Goal: Communication & Community: Ask a question

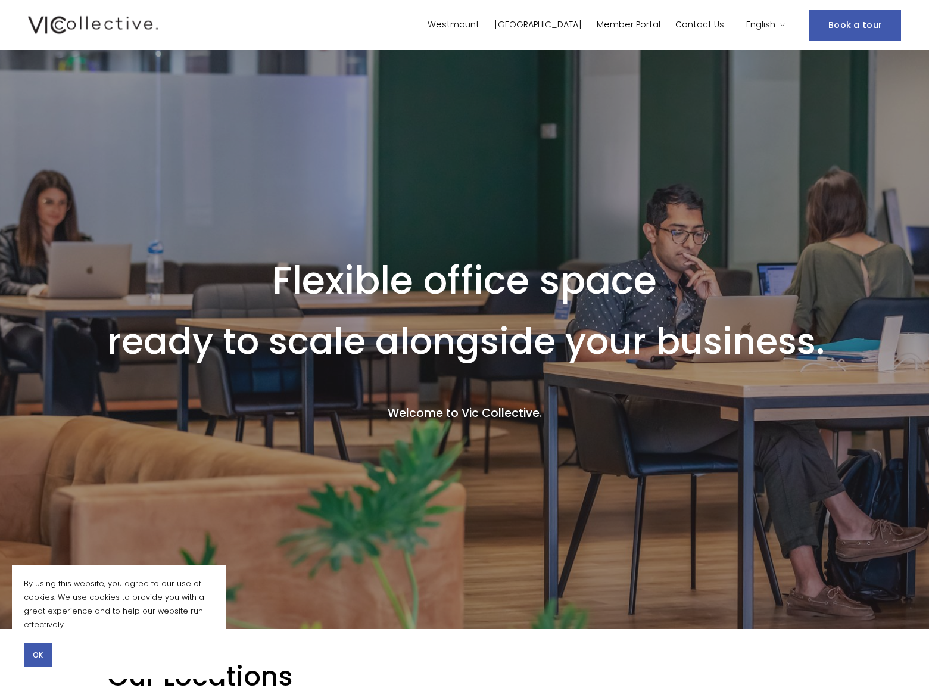
scroll to position [2415, 0]
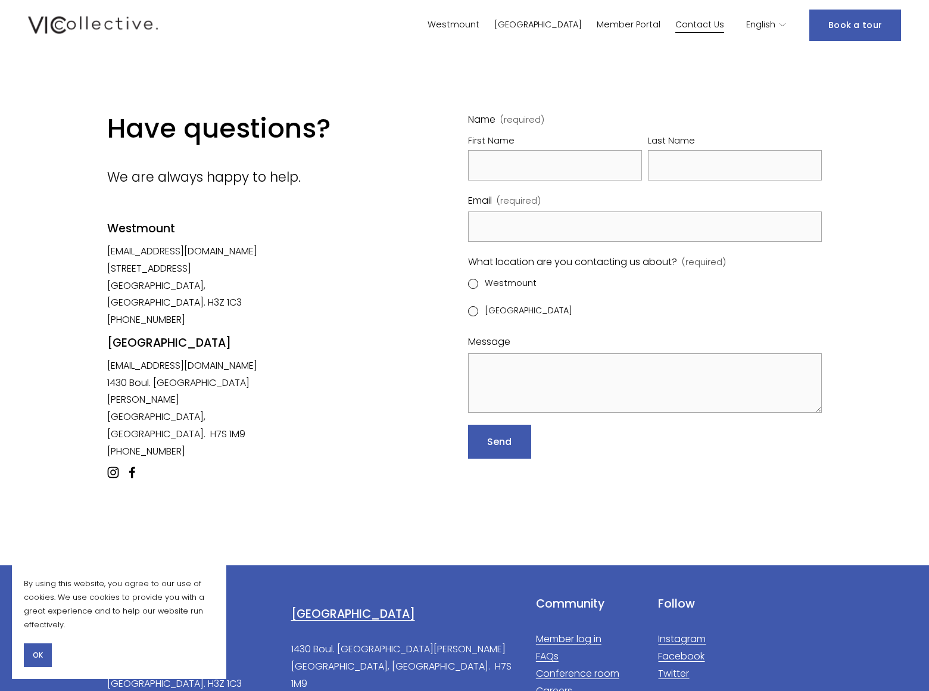
click at [473, 283] on input "Westmount" at bounding box center [473, 284] width 10 height 10
radio input "true"
click at [473, 311] on input "[GEOGRAPHIC_DATA]" at bounding box center [473, 311] width 10 height 10
radio input "true"
type input "Gary"
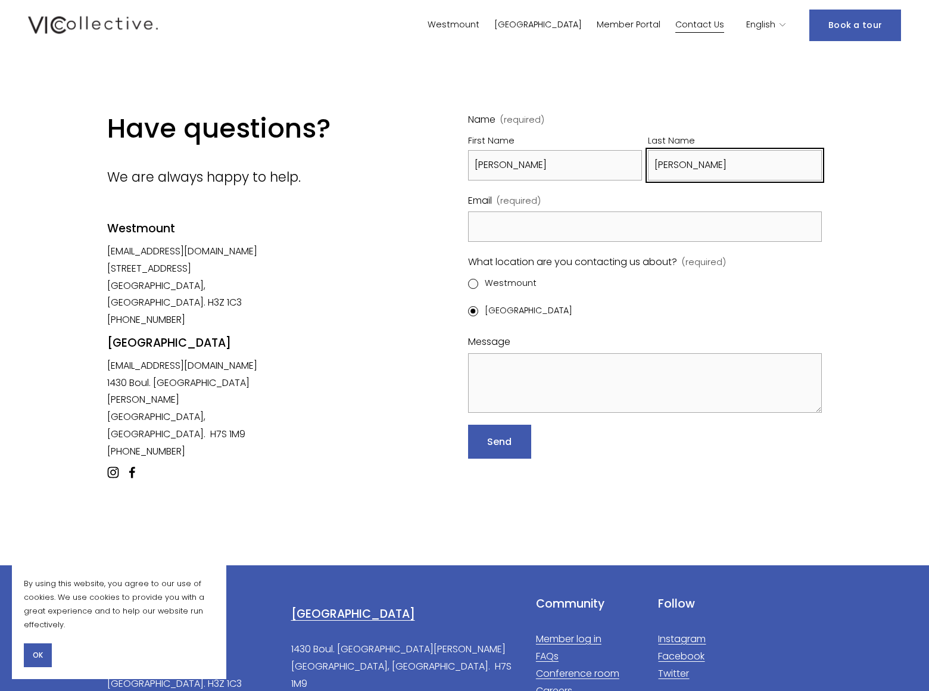
type input "Miller"
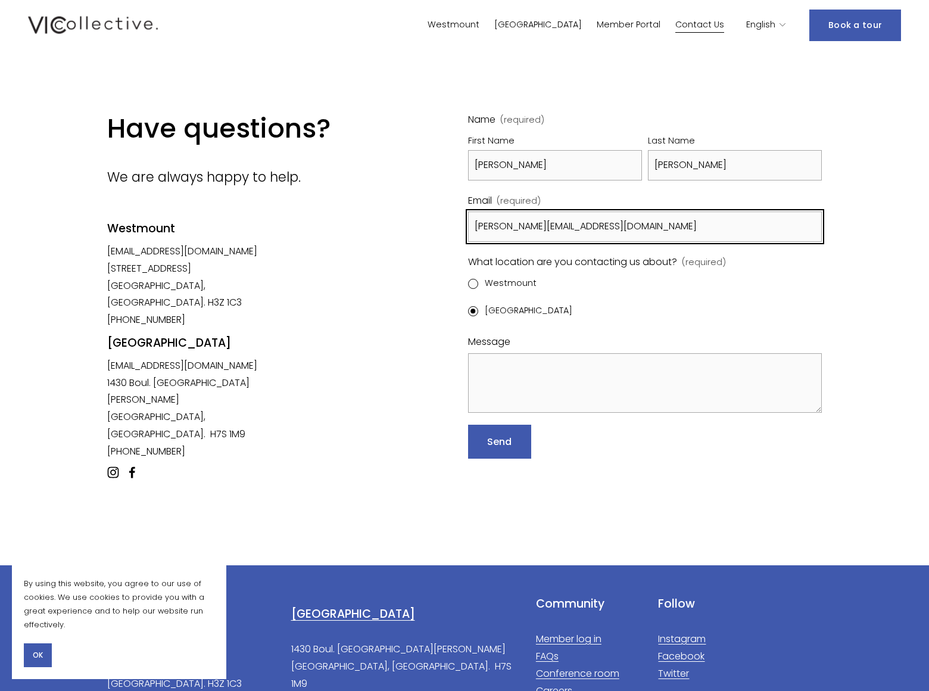
type input "gary_miller@dominatingkeywords.com"
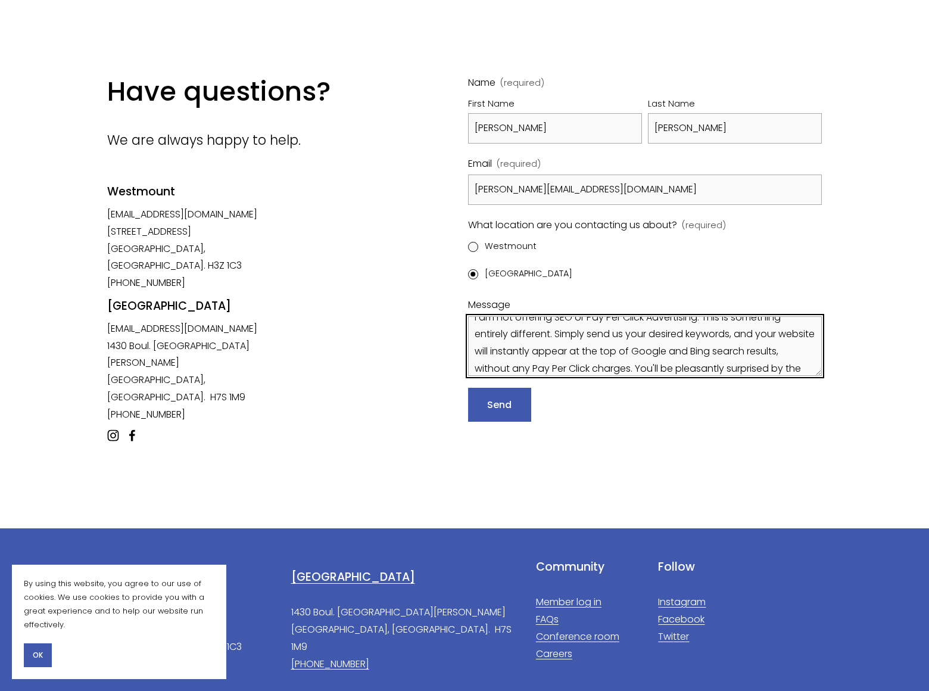
scroll to position [31, 0]
type textarea "I am not offering SEO or Pay Per Click Advertising. This is something entirely …"
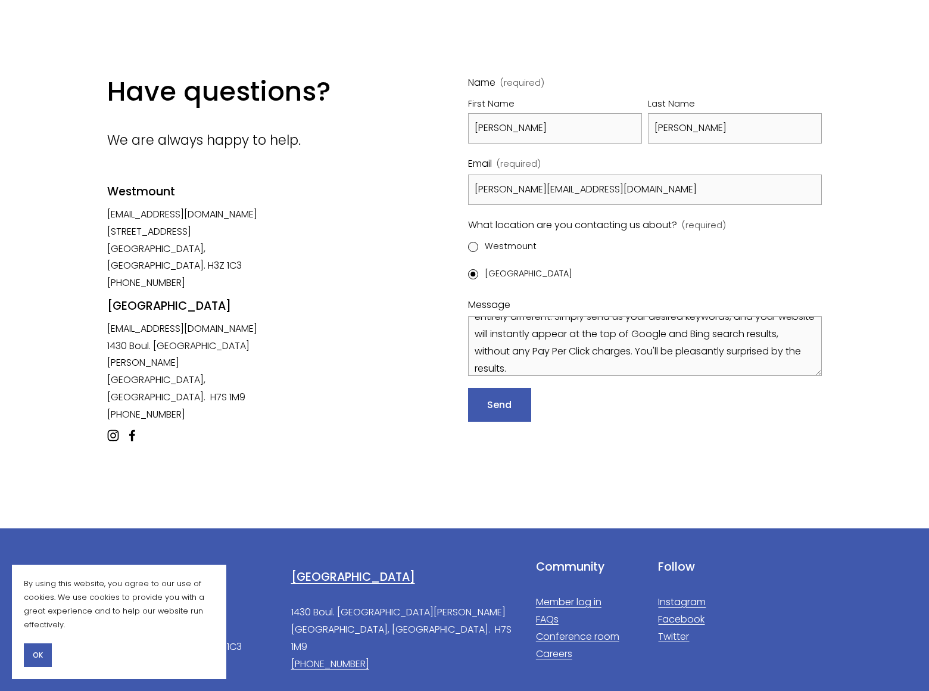
click at [499, 404] on span "Send" at bounding box center [499, 405] width 25 height 14
